Goal: Task Accomplishment & Management: Manage account settings

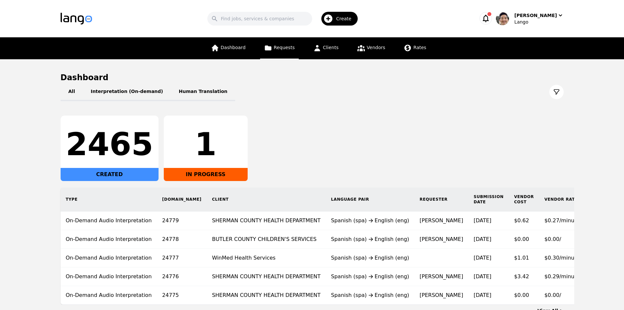
click at [280, 50] on span "Requests" at bounding box center [284, 47] width 21 height 5
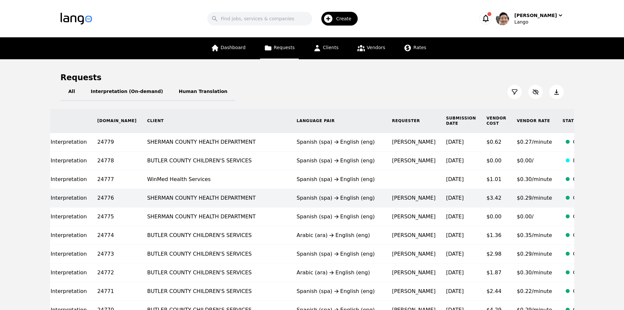
scroll to position [0, 86]
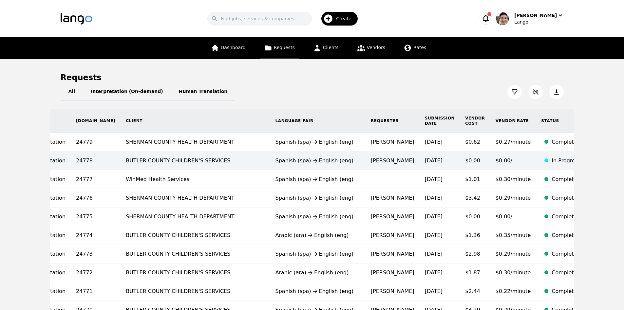
click at [460, 166] on td "$0.00" at bounding box center [475, 161] width 30 height 19
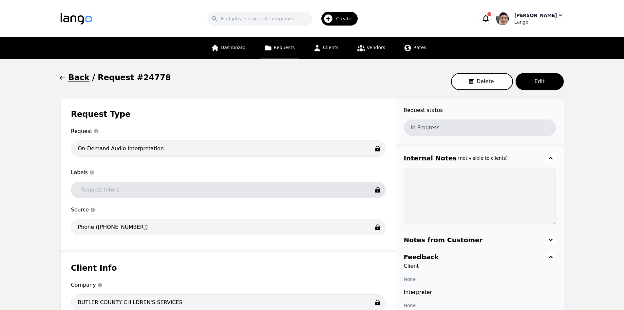
click at [529, 16] on div "[PERSON_NAME]" at bounding box center [529, 18] width 67 height 13
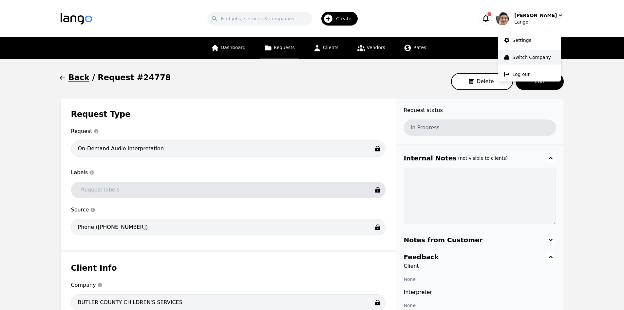
click at [529, 56] on p "Switch Company" at bounding box center [532, 57] width 38 height 7
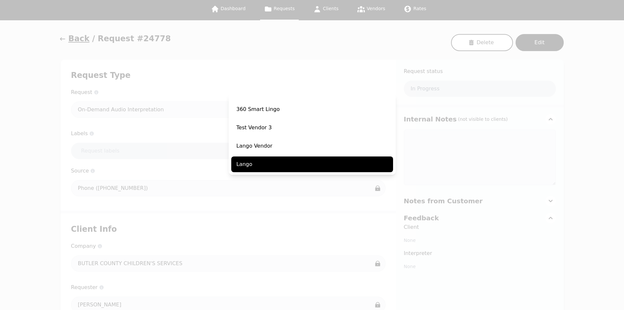
scroll to position [45, 0]
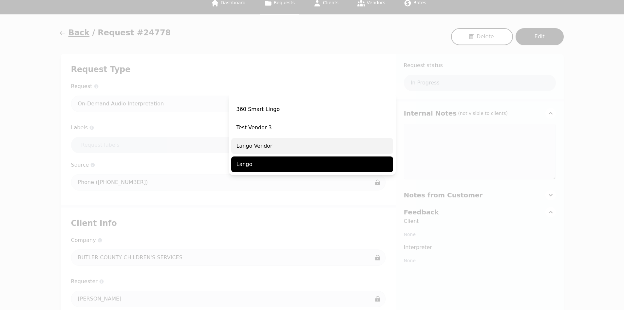
click at [298, 147] on span "Lango Vendor" at bounding box center [312, 146] width 162 height 16
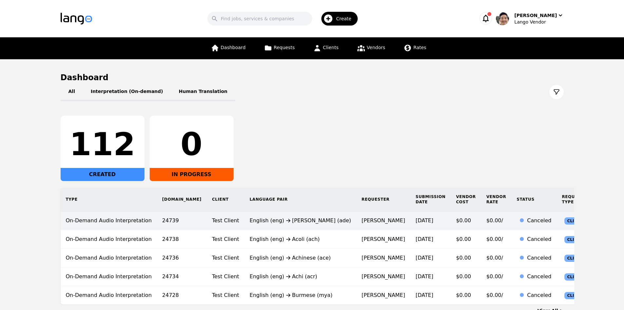
click at [356, 216] on td "[PERSON_NAME]" at bounding box center [383, 221] width 54 height 19
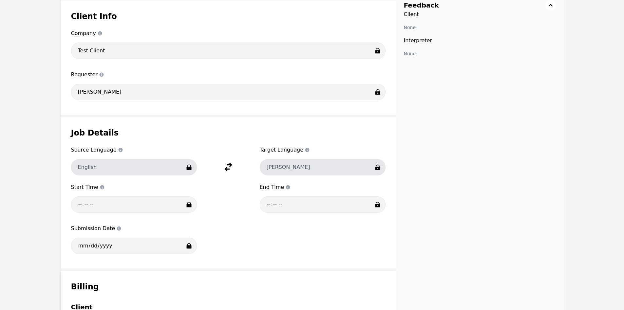
scroll to position [258, 0]
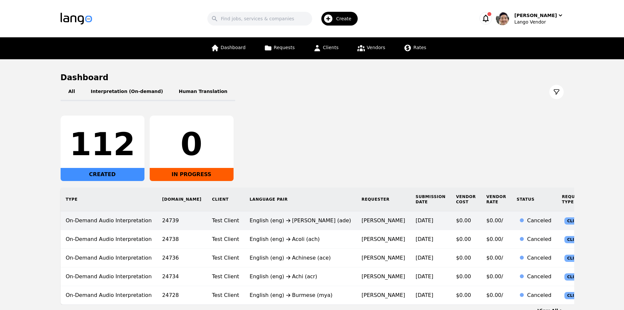
scroll to position [42, 0]
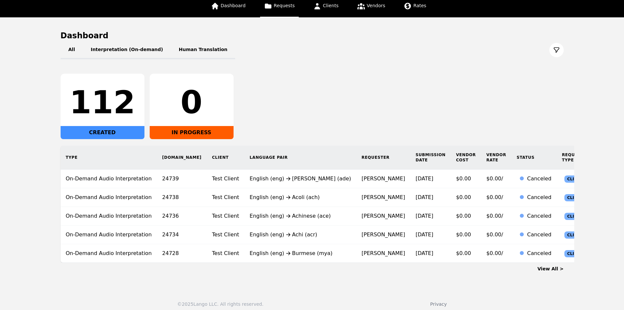
click at [276, 8] on span "Requests" at bounding box center [284, 5] width 21 height 5
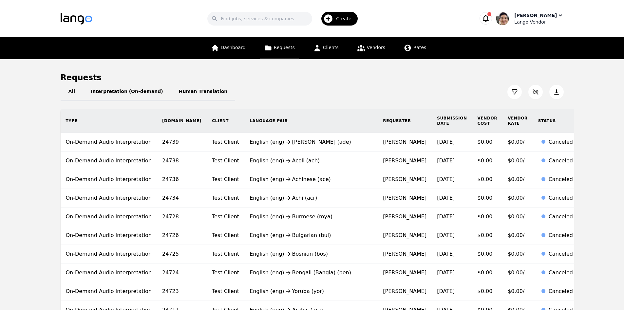
click at [535, 23] on div "Lango Vendor" at bounding box center [538, 22] width 49 height 7
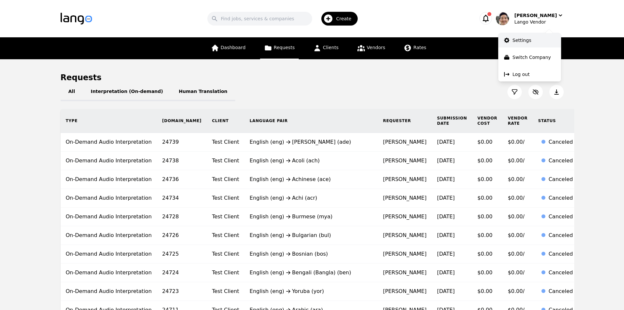
click at [533, 42] on link "Settings" at bounding box center [529, 40] width 63 height 14
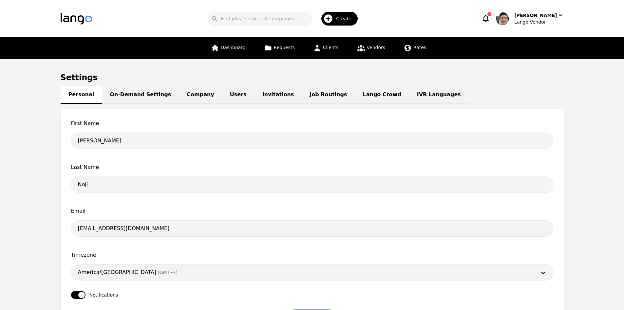
click at [355, 96] on link "Lango Crowd" at bounding box center [382, 95] width 54 height 18
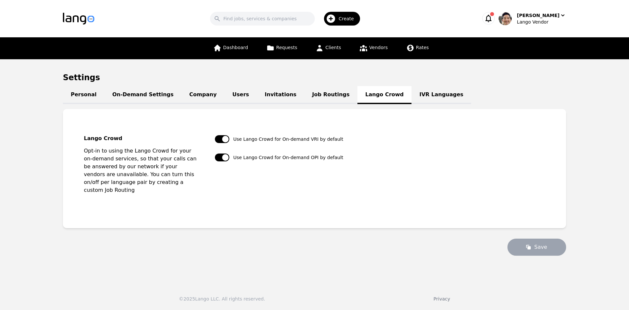
click at [475, 70] on main "Settings Personal On-Demand Settings Company Users Invitations Job Routings Lan…" at bounding box center [314, 169] width 629 height 221
click at [394, 73] on h1 "Settings" at bounding box center [314, 77] width 503 height 10
click at [569, 16] on header "Search Create [PERSON_NAME]" at bounding box center [314, 18] width 629 height 37
click at [541, 19] on div "Lango Vendor" at bounding box center [541, 22] width 49 height 7
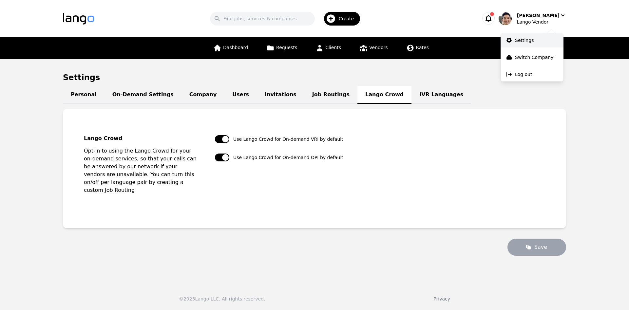
click at [532, 43] on p "Settings" at bounding box center [524, 40] width 19 height 7
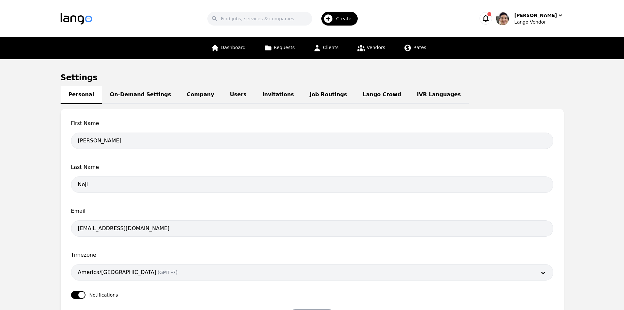
click at [222, 92] on link "Users" at bounding box center [238, 95] width 32 height 18
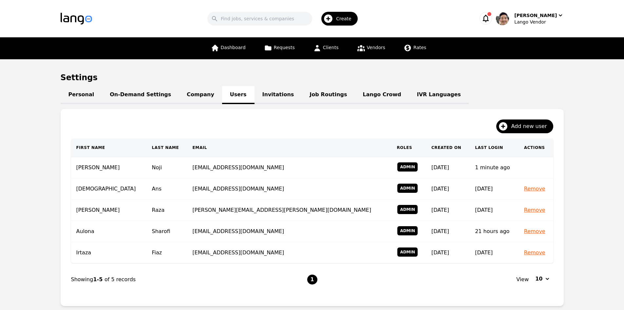
click at [594, 186] on main "Settings Personal On-Demand Settings Company Users Invitations Job Routings Lan…" at bounding box center [312, 191] width 624 height 265
click at [576, 86] on main "Settings Personal On-Demand Settings Company Users Invitations Job Routings Lan…" at bounding box center [312, 191] width 624 height 265
